Goal: Task Accomplishment & Management: Manage account settings

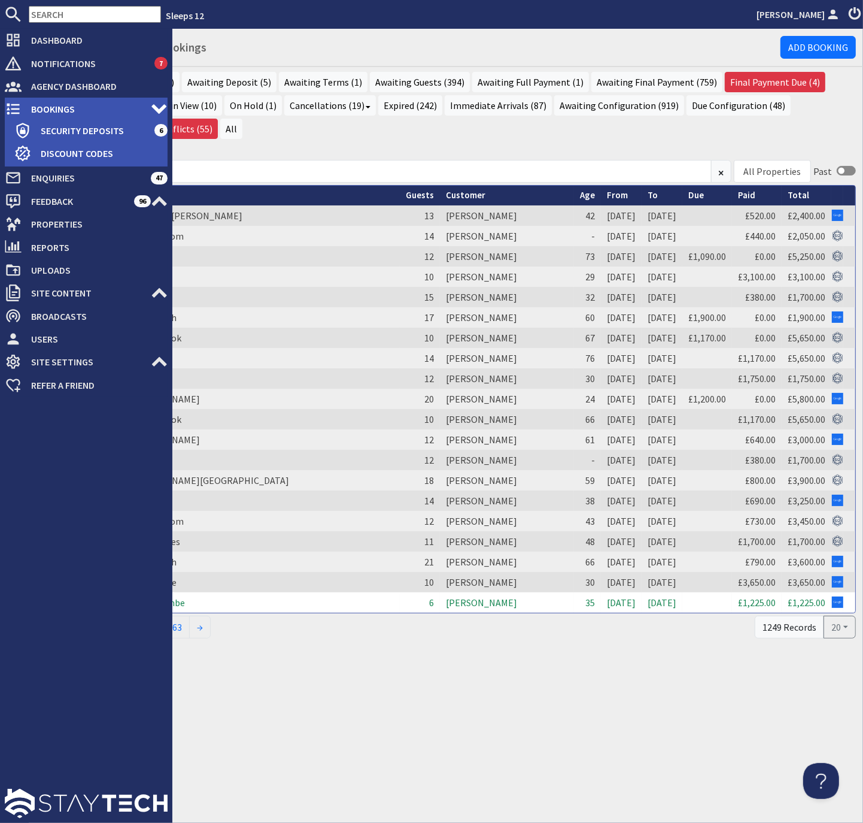
click at [55, 105] on span "Bookings" at bounding box center [86, 108] width 129 height 19
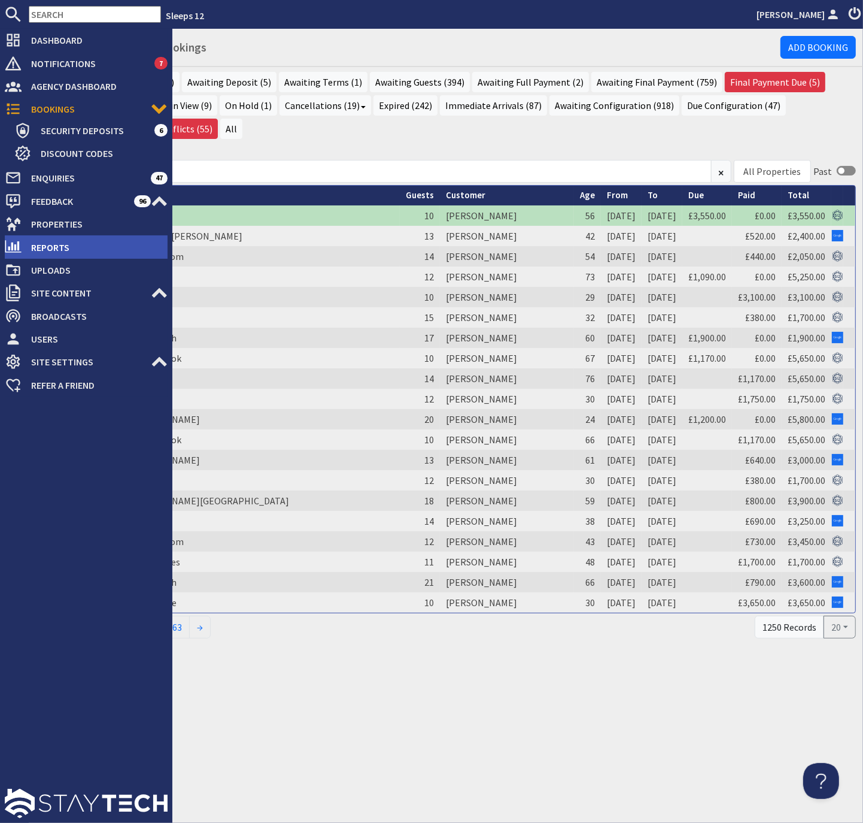
click at [53, 250] on span "Reports" at bounding box center [95, 247] width 146 height 19
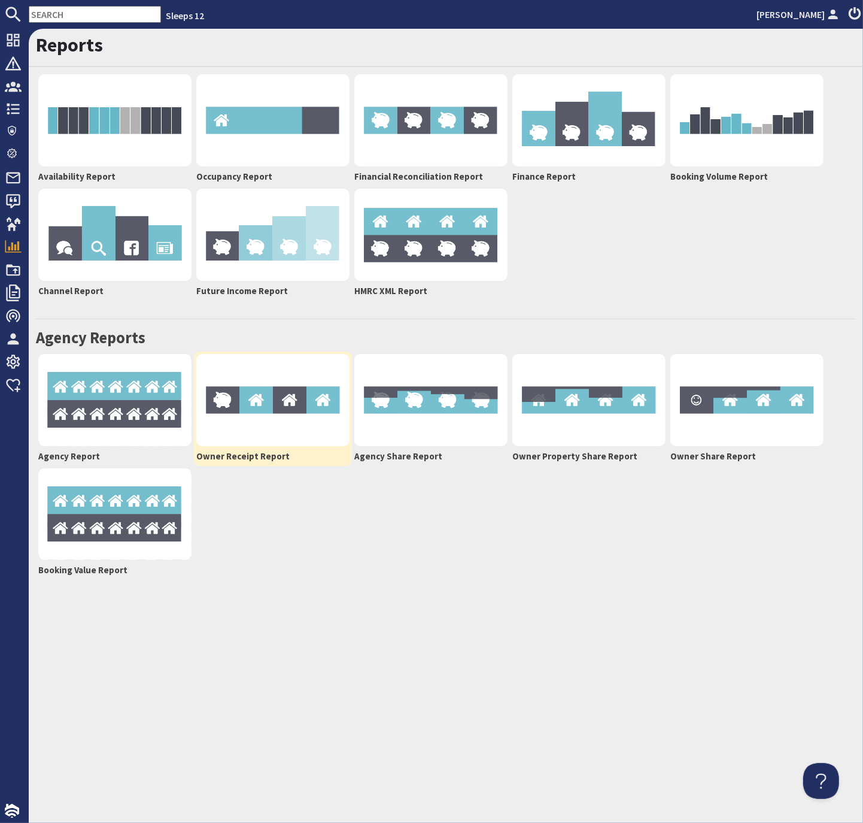
click at [256, 426] on img at bounding box center [272, 400] width 153 height 92
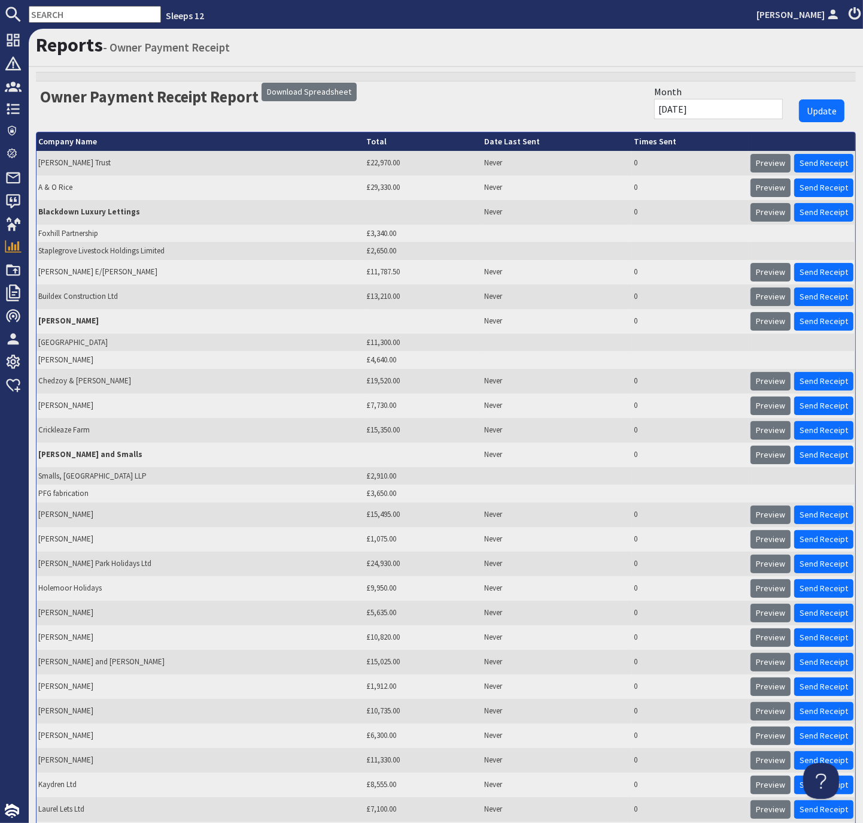
click at [389, 47] on h1 "Reports - Owner Payment Receipt" at bounding box center [446, 45] width 820 height 23
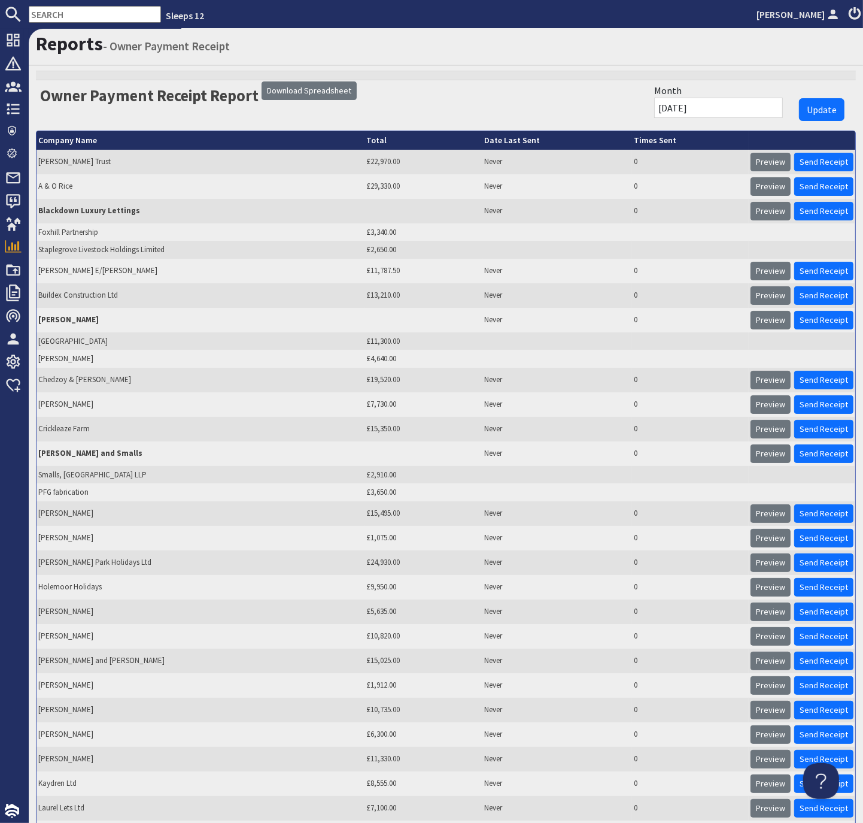
click at [528, 88] on div at bounding box center [446, 108] width 820 height 44
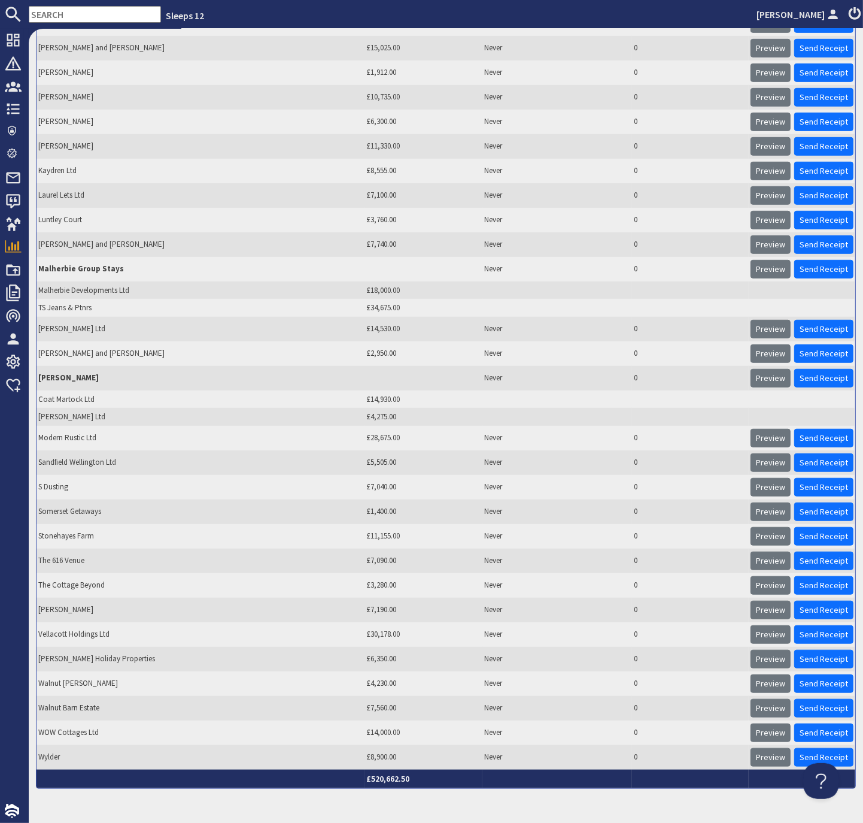
scroll to position [0, 0]
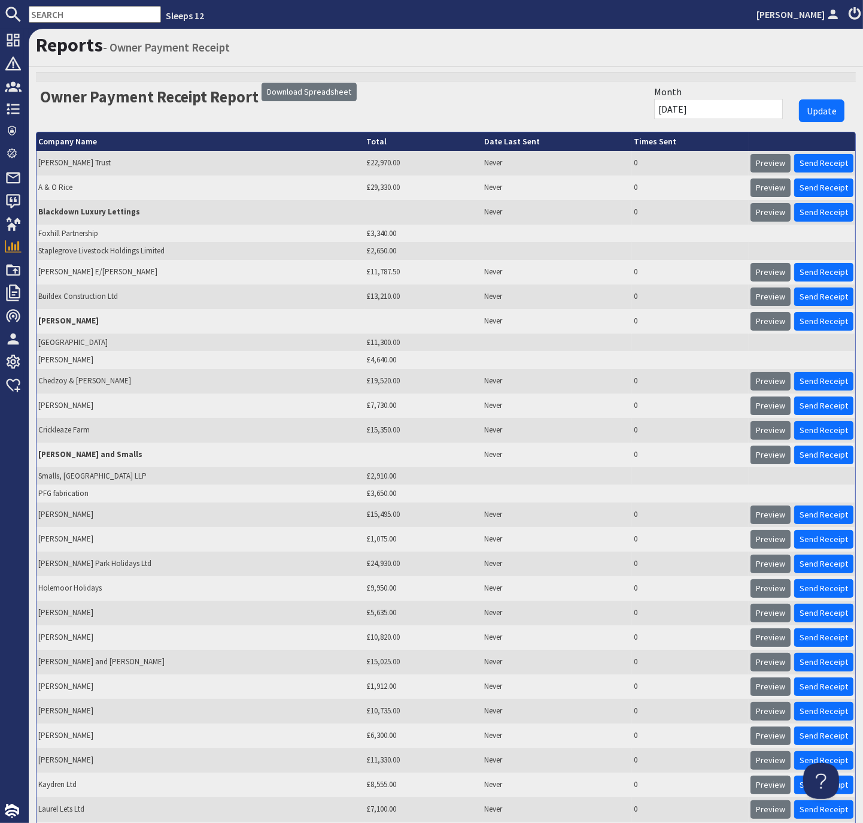
click at [101, 17] on input "text" at bounding box center [95, 14] width 132 height 17
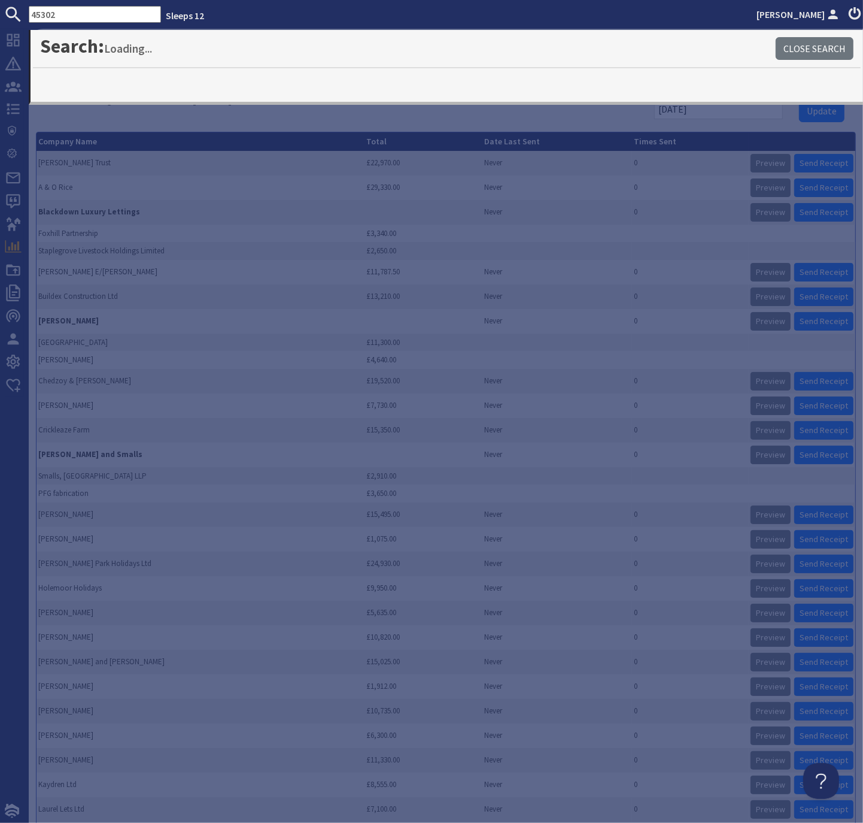
type input "45302"
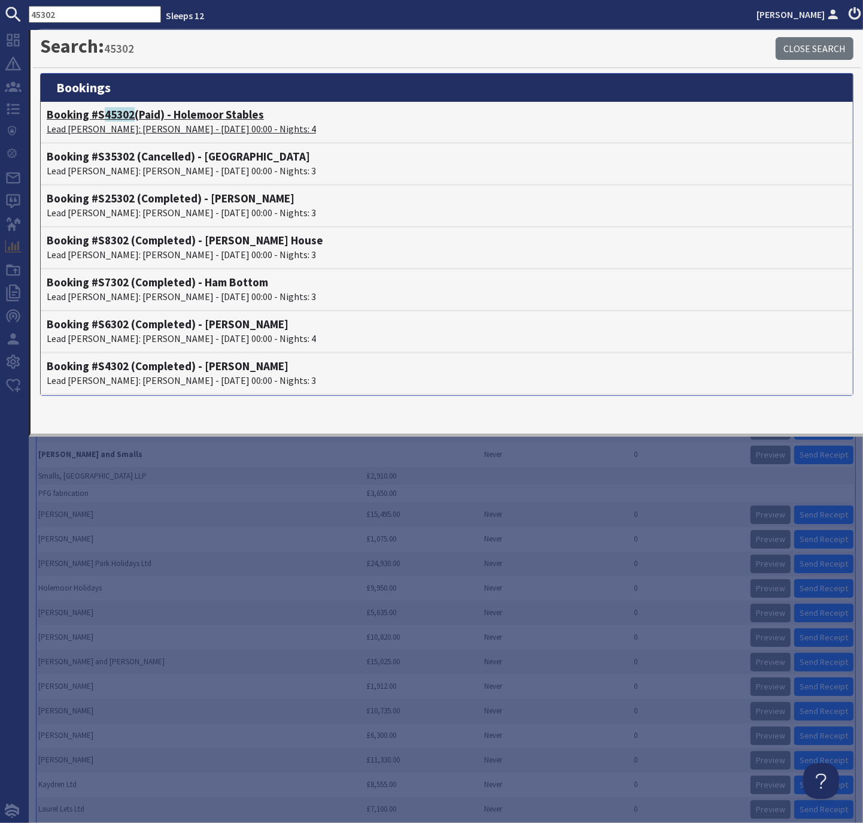
click at [116, 122] on p "Lead [PERSON_NAME]: [PERSON_NAME] - [DATE] 00:00 - Nights: 4" at bounding box center [447, 129] width 801 height 14
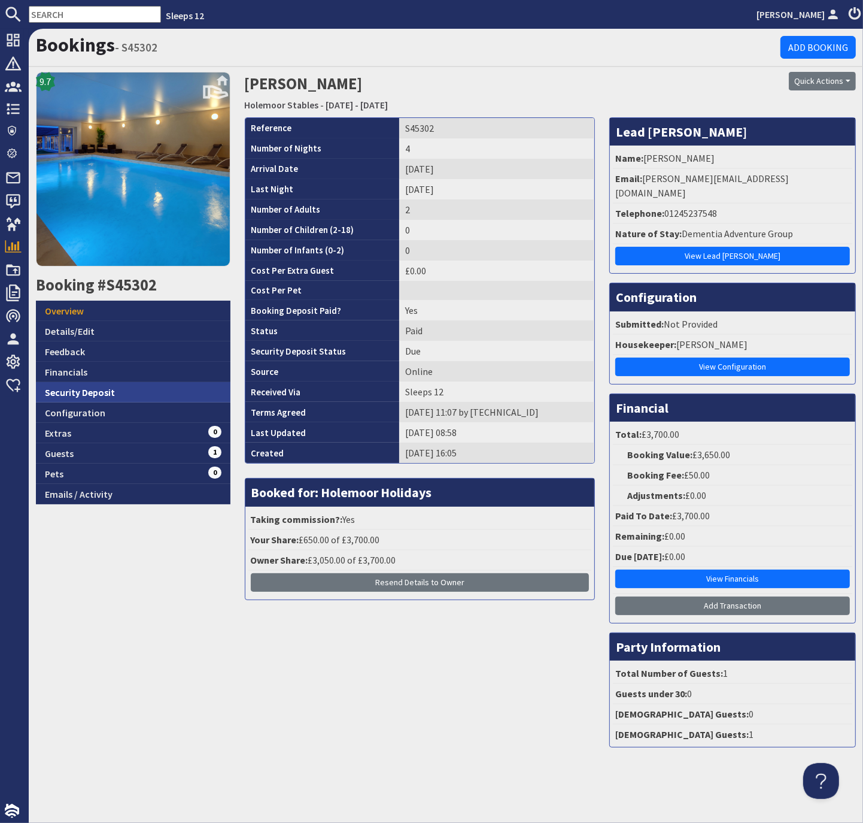
click at [89, 397] on link "Security Deposit" at bounding box center [133, 392] width 195 height 20
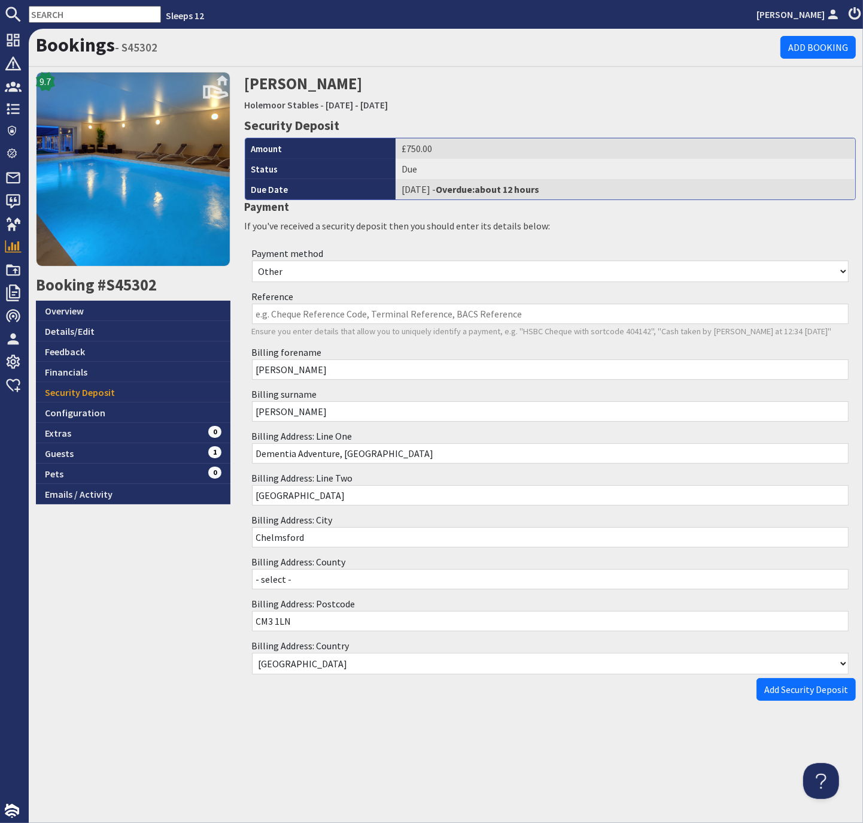
click at [321, 269] on select "Other Cash Bank Transfer Offline Card Cheque Online External" at bounding box center [551, 271] width 598 height 22
select select "offline_bank_transfer_payment"
click at [252, 260] on select "Other Cash Bank Transfer Offline Card Cheque Online External" at bounding box center [551, 271] width 598 height 22
click at [294, 311] on input "Reference" at bounding box center [551, 314] width 598 height 20
type input "BT"
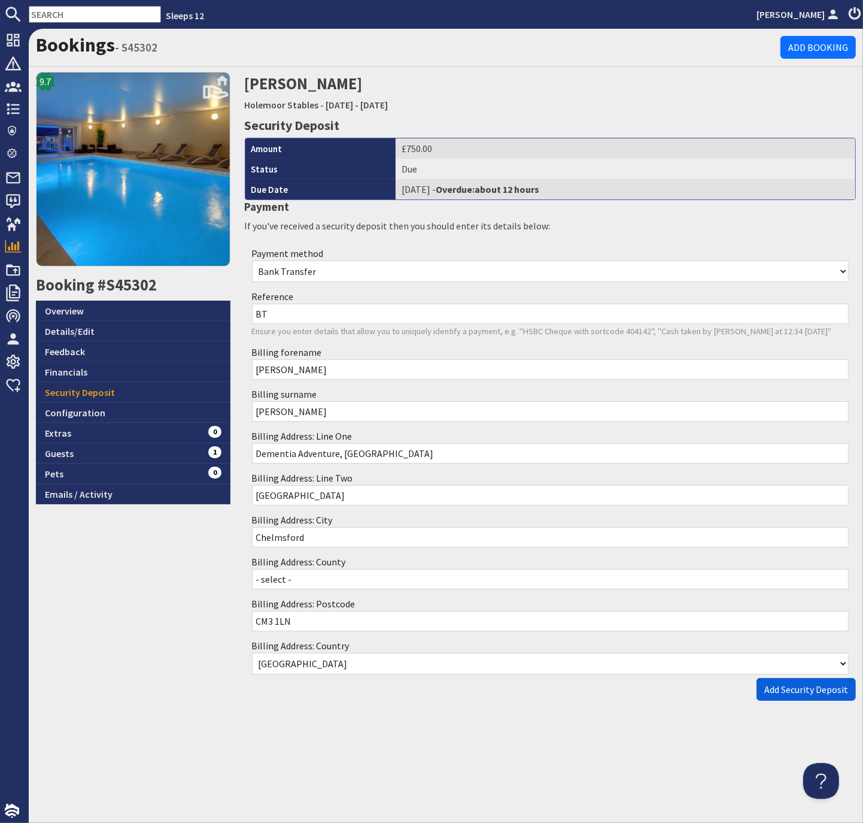
click at [786, 683] on span "Add Security Deposit" at bounding box center [807, 689] width 84 height 12
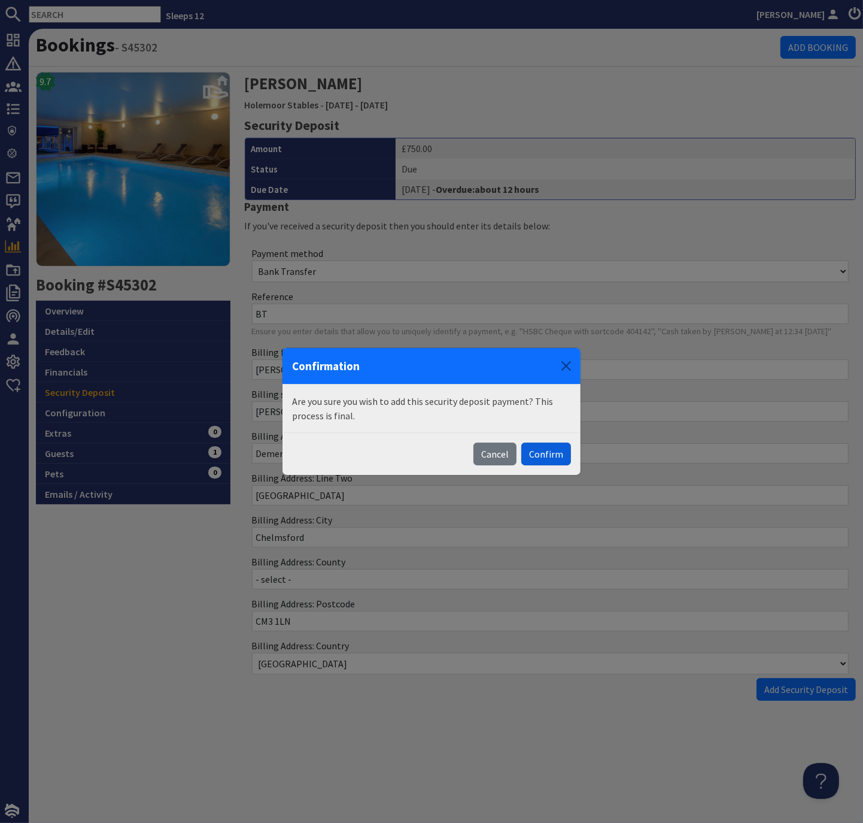
click at [554, 453] on button "Confirm" at bounding box center [546, 453] width 50 height 23
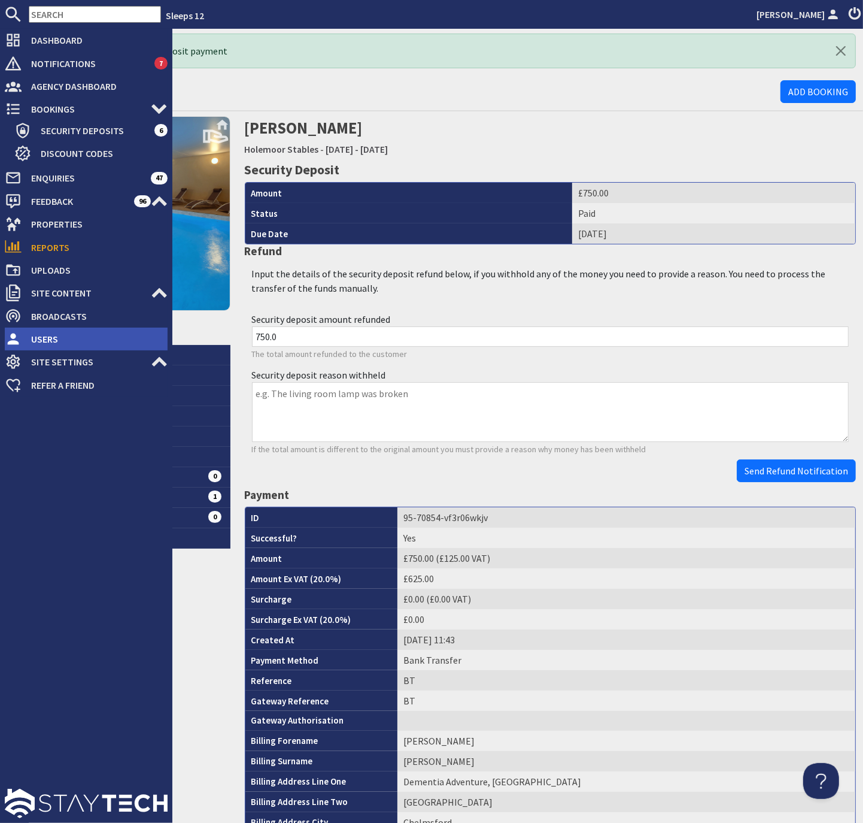
click at [44, 338] on span "Users" at bounding box center [95, 338] width 146 height 19
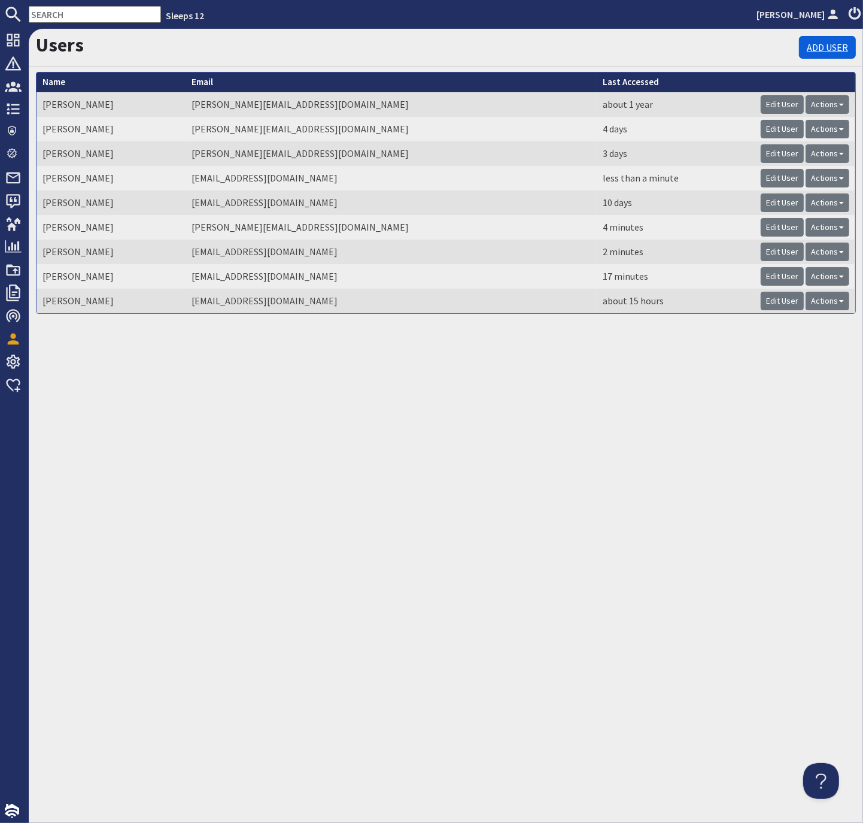
click at [820, 48] on link "Add User" at bounding box center [827, 47] width 57 height 23
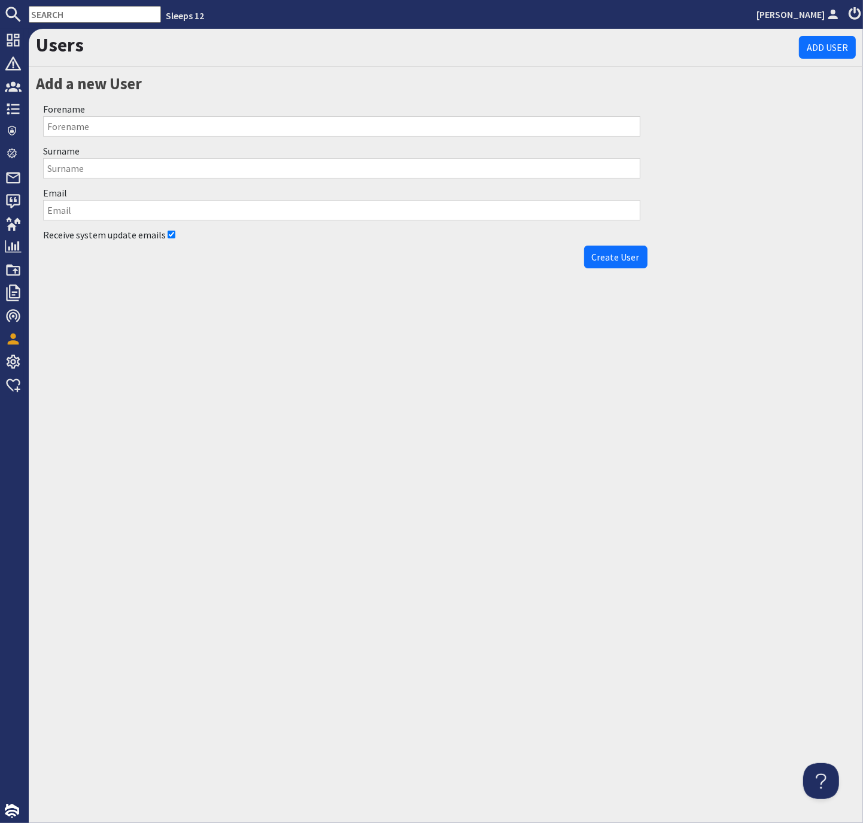
click at [137, 128] on input "Forename" at bounding box center [342, 126] width 598 height 20
type input "[PERSON_NAME]"
type input "Vellacott"
type input "[PERSON_NAME][EMAIL_ADDRESS][DOMAIN_NAME]"
click at [365, 293] on div "Users Add User Add a new User Forename [PERSON_NAME] Surname Vellacott Email [P…" at bounding box center [446, 426] width 835 height 794
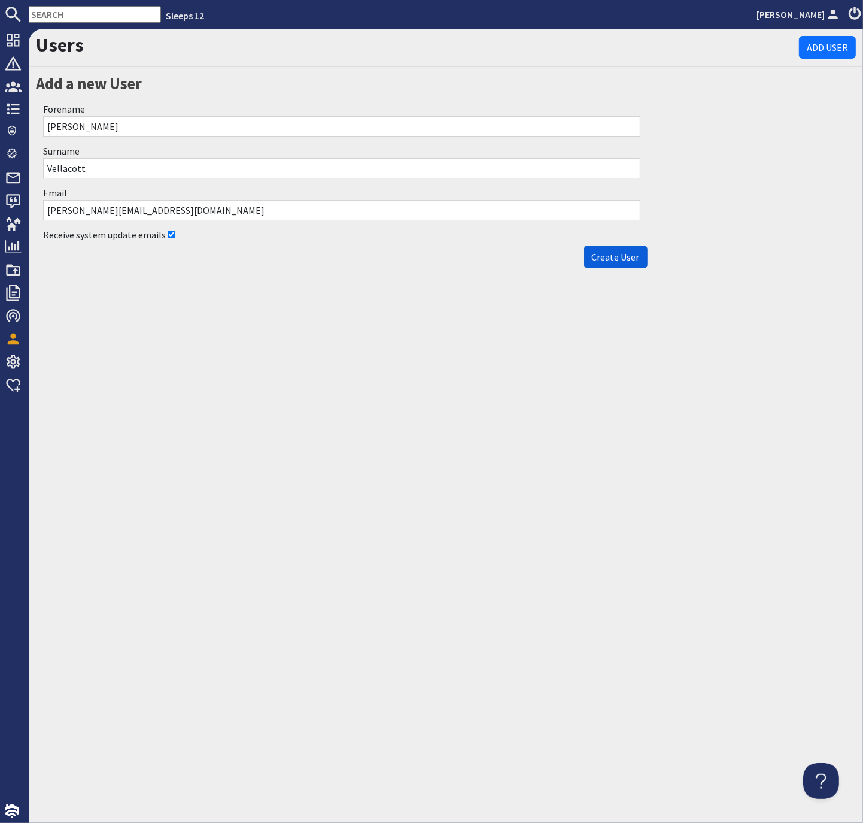
click at [624, 255] on span "Create User" at bounding box center [616, 257] width 48 height 12
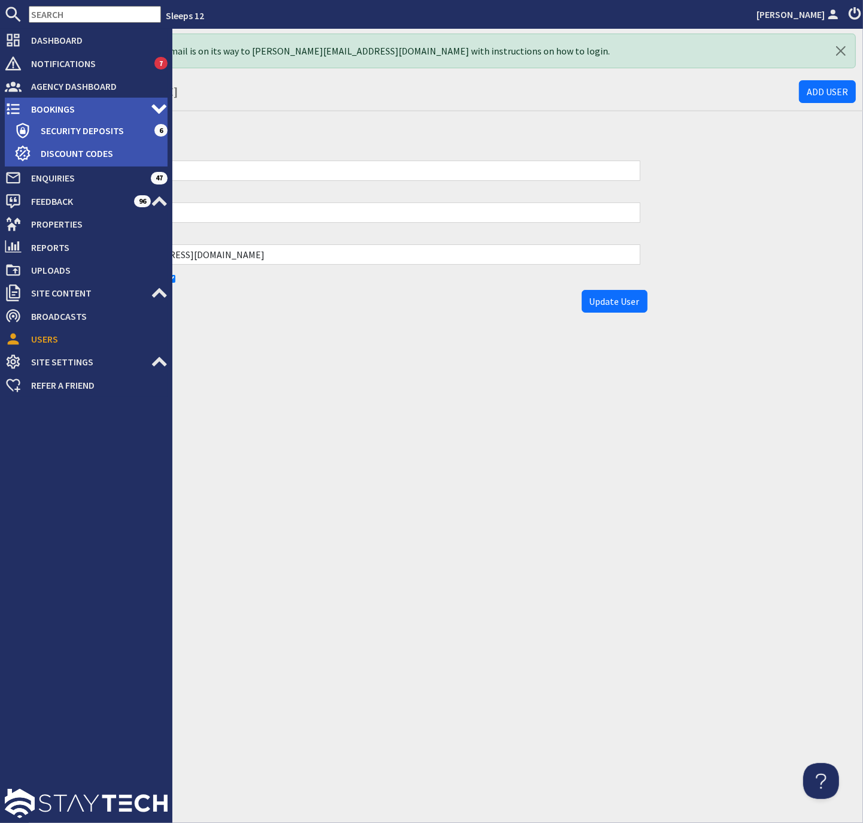
click at [45, 108] on span "Bookings" at bounding box center [86, 108] width 129 height 19
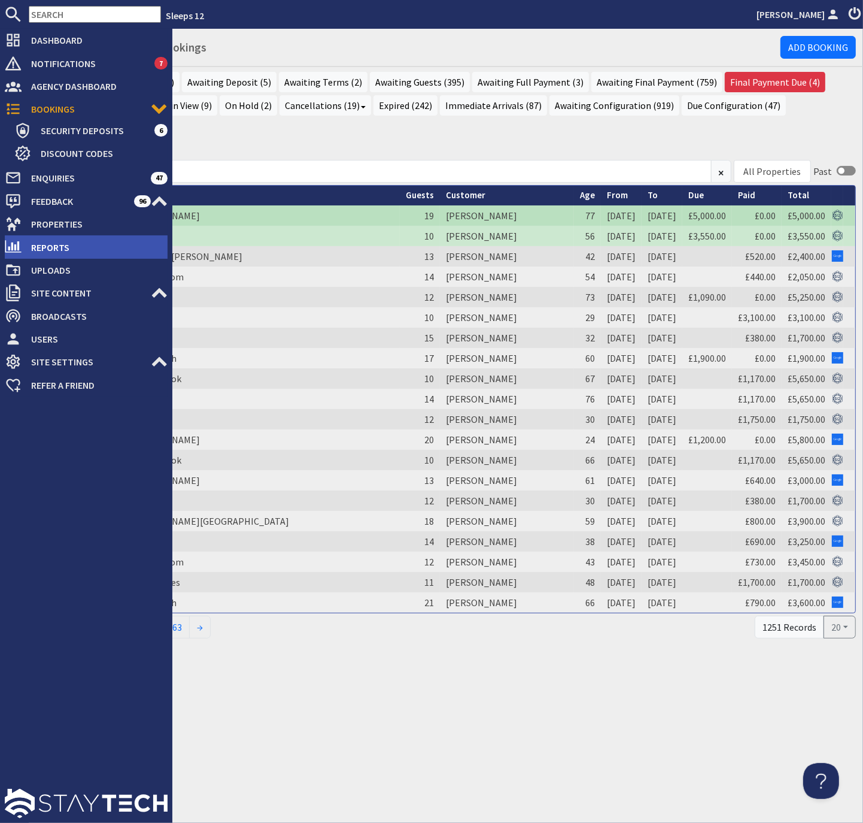
click at [49, 241] on span "Reports" at bounding box center [95, 247] width 146 height 19
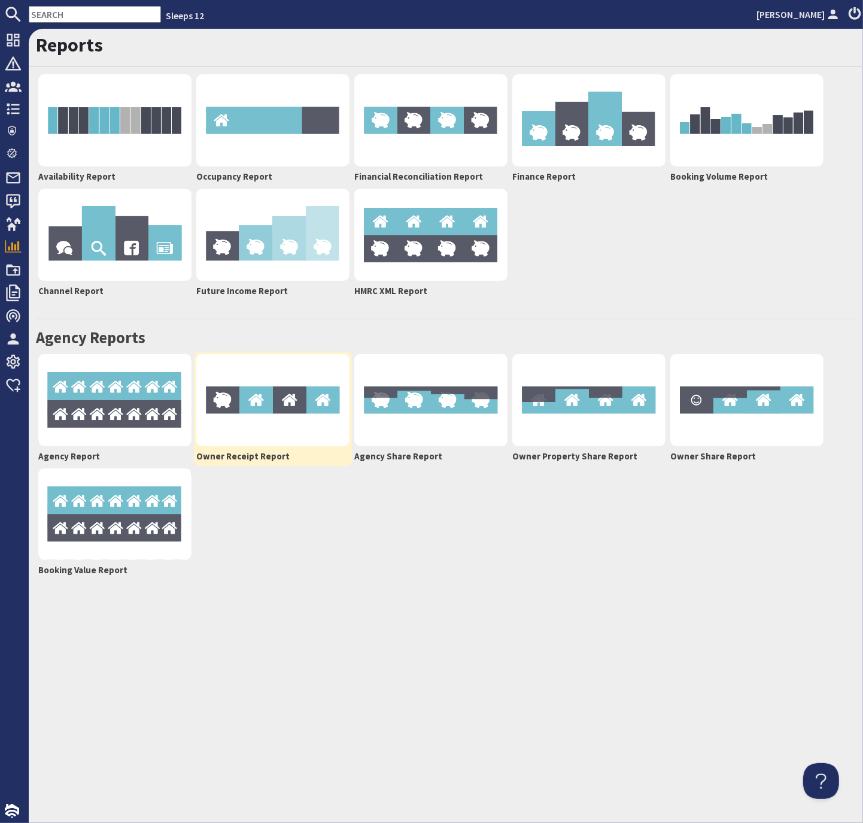
click at [280, 396] on img at bounding box center [272, 400] width 153 height 92
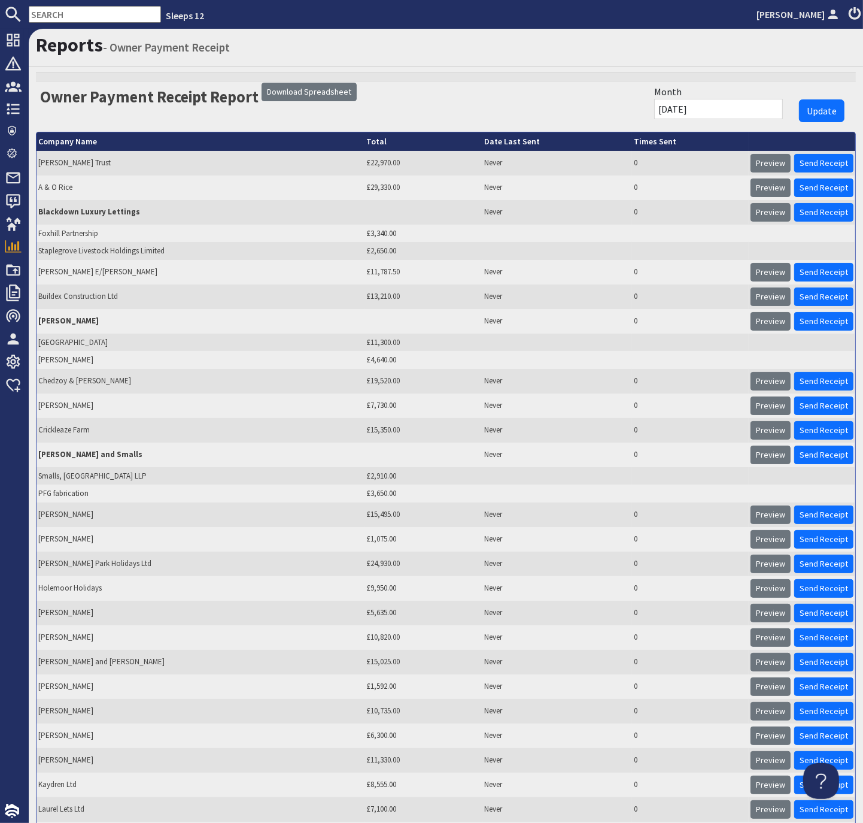
click at [757, 108] on input "[DATE]" at bounding box center [718, 109] width 129 height 20
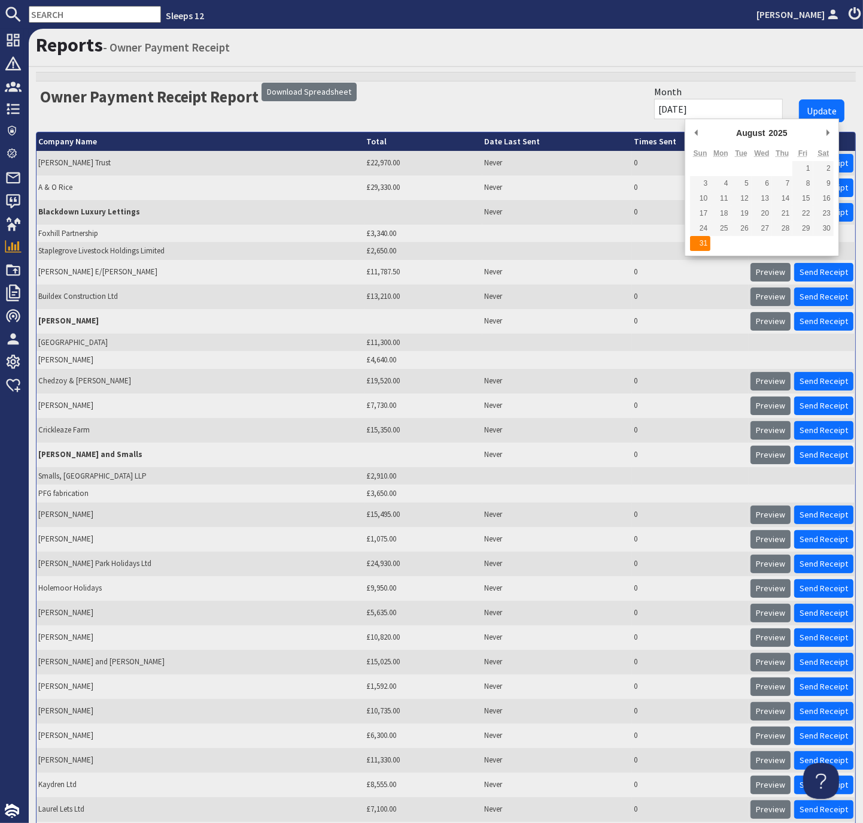
type input "[DATE]"
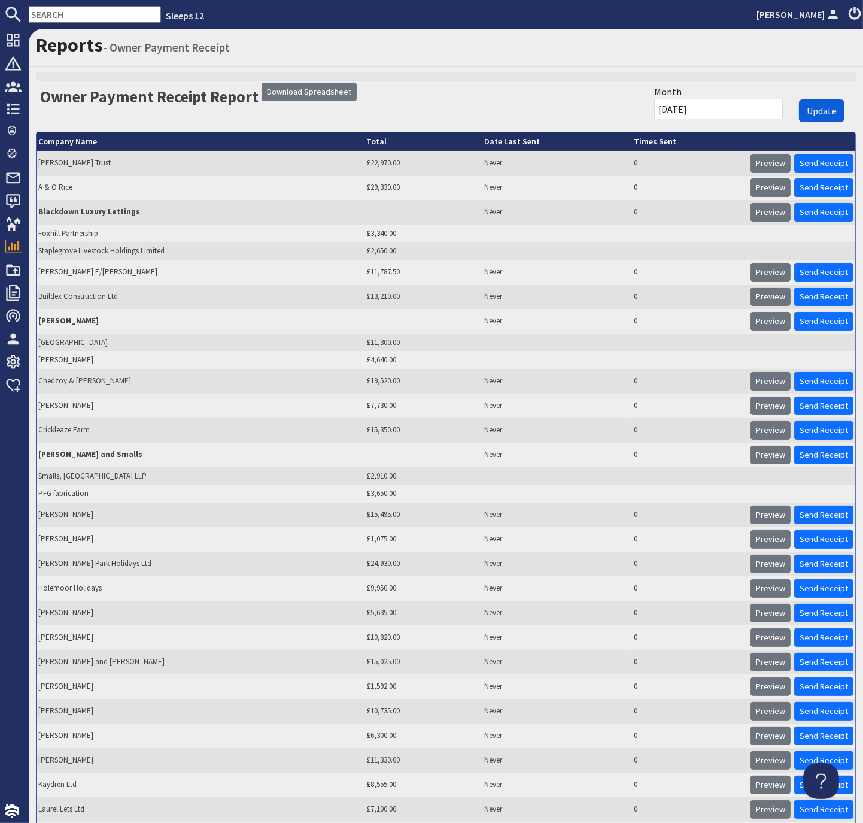
click at [826, 106] on span "Update" at bounding box center [822, 111] width 30 height 12
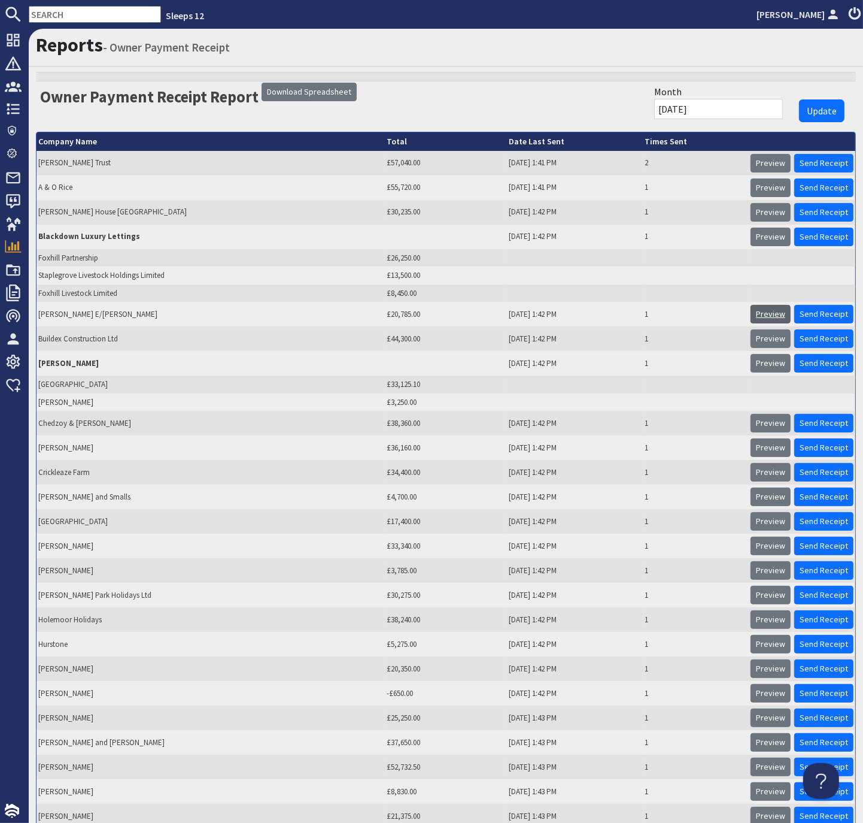
click at [777, 310] on link "Preview" at bounding box center [771, 314] width 40 height 19
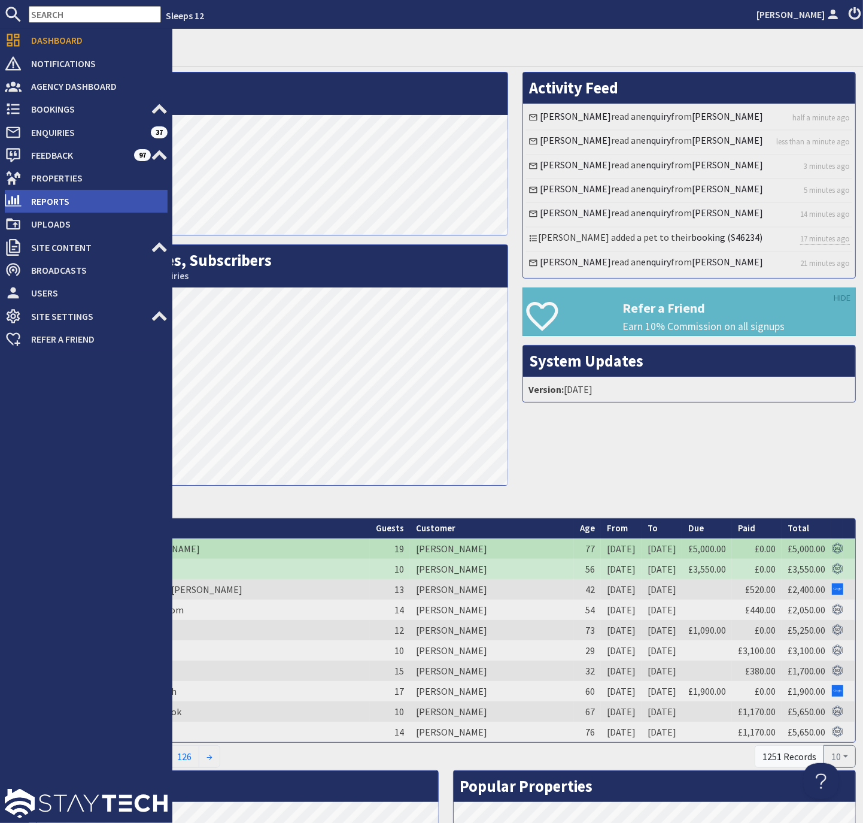
click at [40, 198] on span "Reports" at bounding box center [95, 201] width 146 height 19
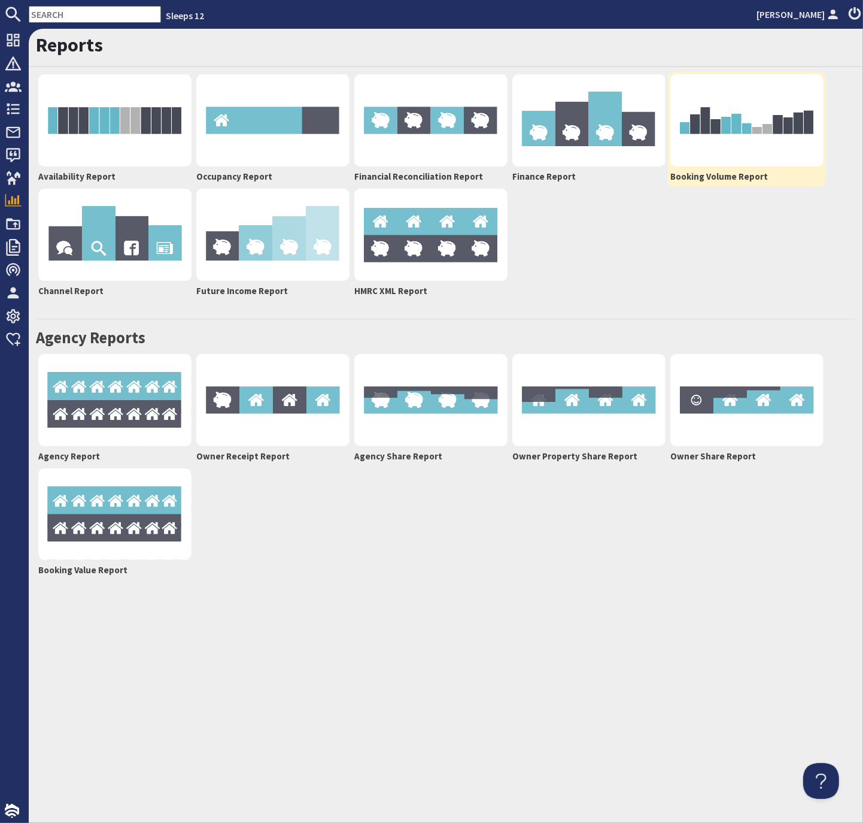
click at [738, 130] on img at bounding box center [747, 120] width 153 height 92
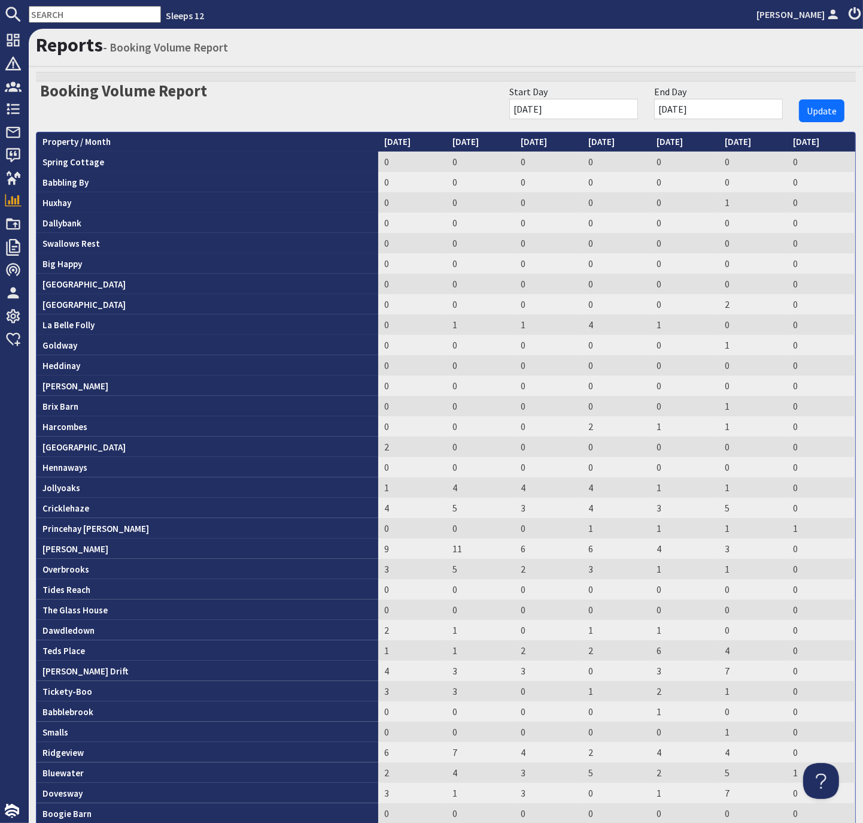
click at [633, 108] on input "01/03/2025" at bounding box center [574, 109] width 129 height 20
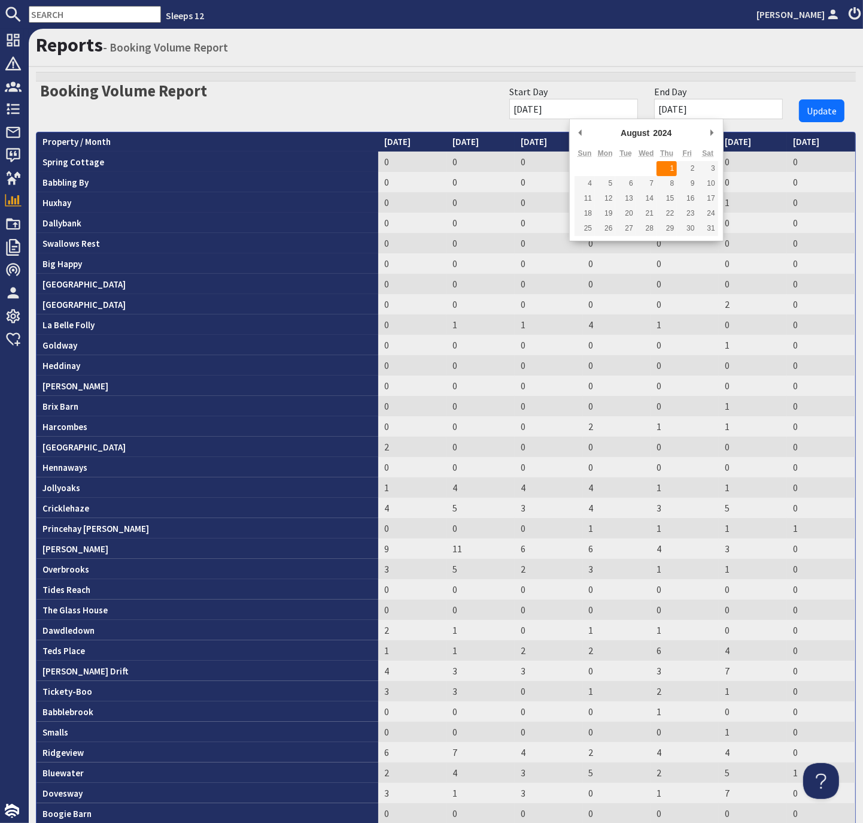
type input "01/08/2024"
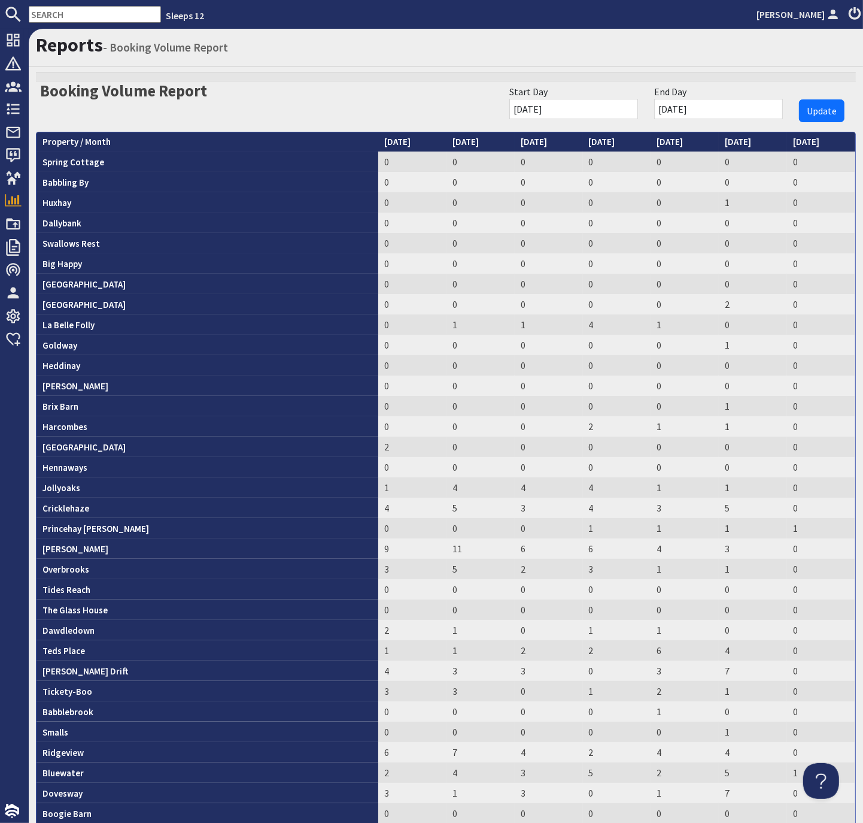
click at [741, 109] on input "[DATE]" at bounding box center [718, 109] width 129 height 20
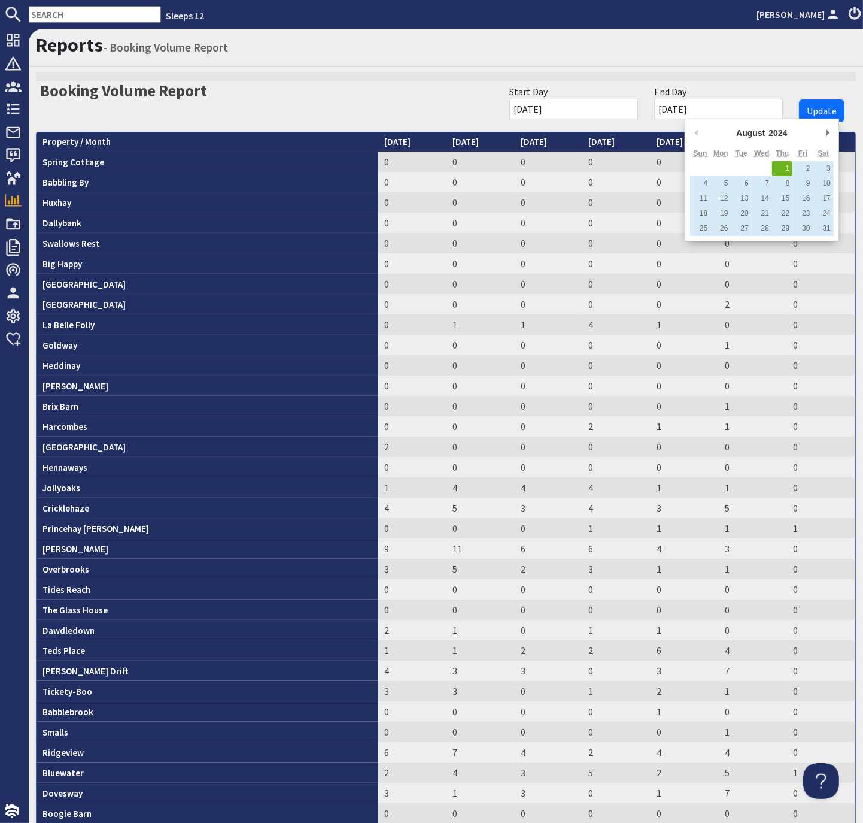
type input "31/08/2024"
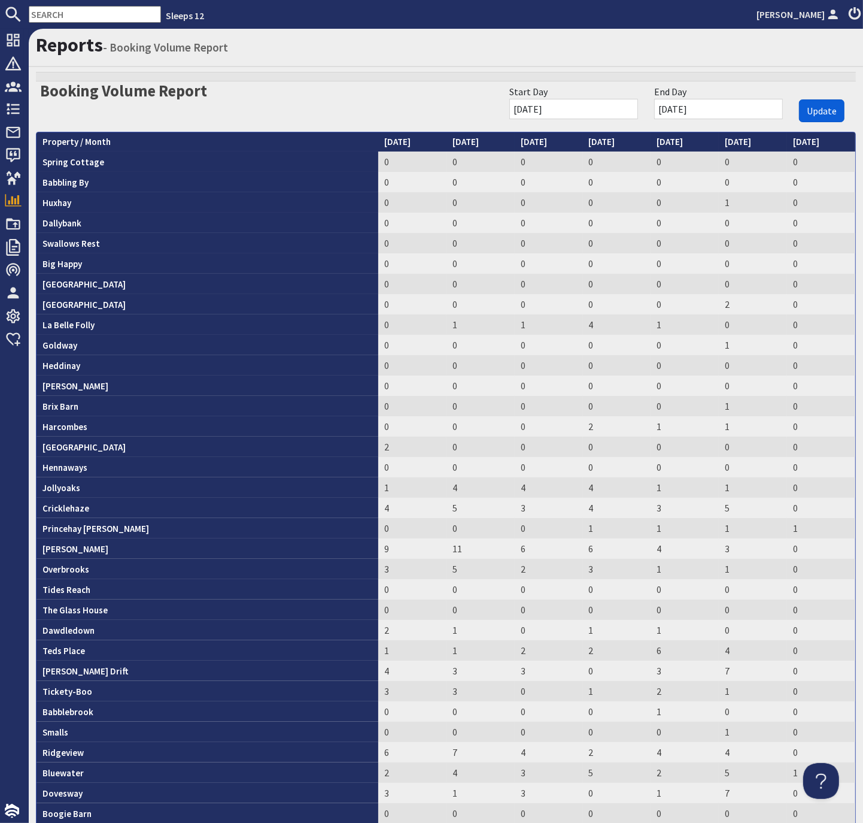
click at [823, 107] on span "Update" at bounding box center [822, 111] width 30 height 12
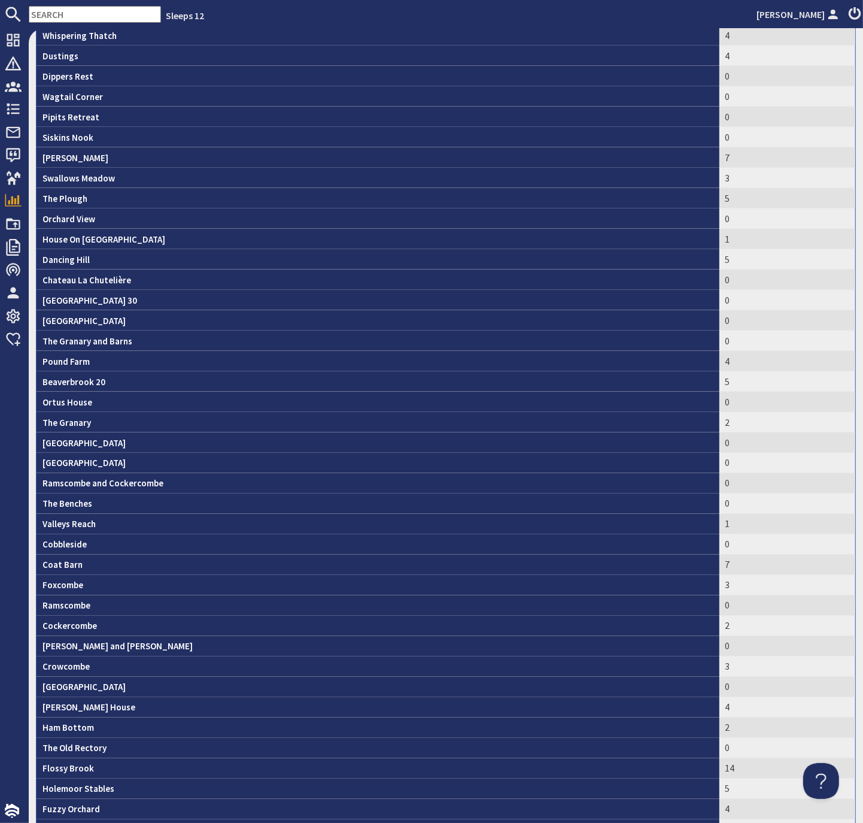
scroll to position [1869, 0]
